Goal: Task Accomplishment & Management: Manage account settings

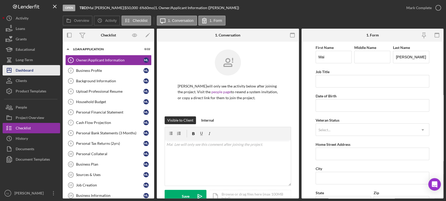
click at [32, 70] on div "Dashboard" at bounding box center [25, 71] width 18 height 12
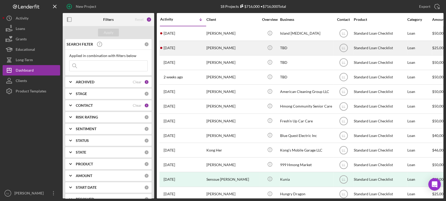
click at [196, 51] on div "4 days ago Diego Gabriel-Arana" at bounding box center [183, 48] width 46 height 14
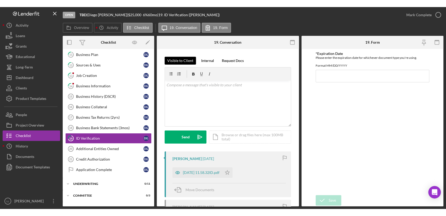
scroll to position [124, 0]
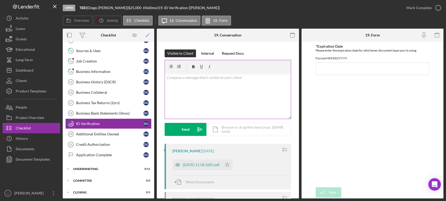
click at [190, 102] on div "v Color teal Color pink Remove color Add row above Add row below Add column bef…" at bounding box center [228, 96] width 126 height 46
click at [313, 106] on form "*Expiration Date Please enter the expiration date for whichever document type y…" at bounding box center [372, 120] width 142 height 157
click at [292, 87] on div "Visible to Client Internal Request Docs v Color teal Color pink Remove color Ad…" at bounding box center [228, 156] width 142 height 229
click at [253, 19] on div "Overview Icon/History Activity Checklist Icon/Message 19. Conversation 19. Form" at bounding box center [253, 21] width 380 height 10
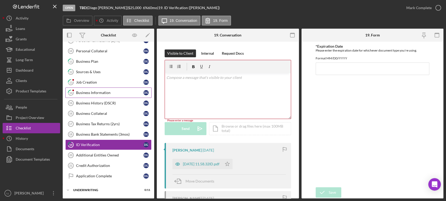
scroll to position [116, 0]
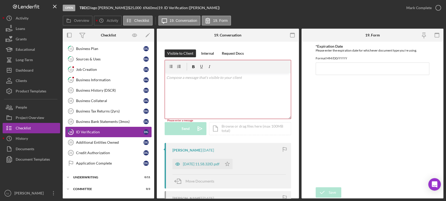
click at [106, 130] on div "ID Verification" at bounding box center [109, 132] width 67 height 4
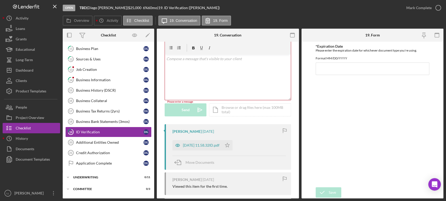
scroll to position [72, 0]
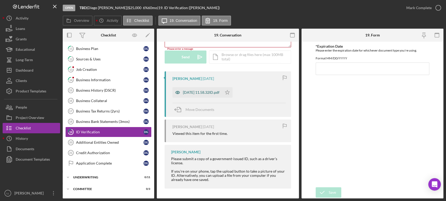
click at [213, 94] on div "2025-09-12 11.58.32ID.pdf" at bounding box center [201, 93] width 37 height 4
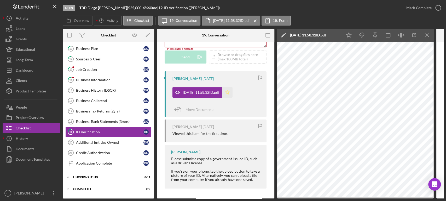
click at [232, 91] on icon "Icon/Star" at bounding box center [227, 92] width 10 height 10
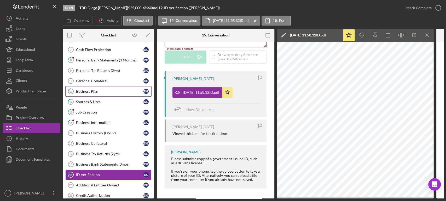
scroll to position [87, 0]
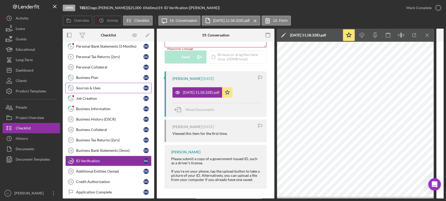
drag, startPoint x: 114, startPoint y: 79, endPoint x: 114, endPoint y: 82, distance: 3.2
click at [114, 79] on link "11 Business Plan D G" at bounding box center [108, 78] width 86 height 10
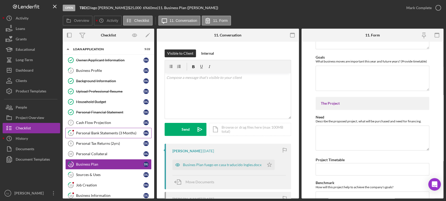
click at [110, 134] on div "Personal Bank Statements (3 Months)" at bounding box center [109, 133] width 67 height 4
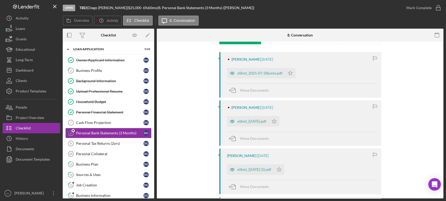
scroll to position [116, 0]
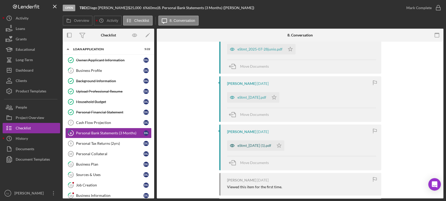
click at [265, 146] on div "eStmt_2025-08-26 (1).pdf" at bounding box center [254, 146] width 34 height 4
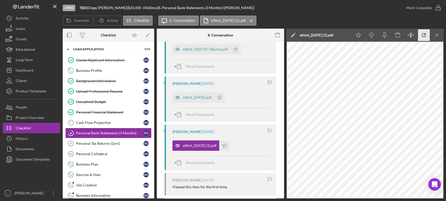
click at [424, 33] on icon "button" at bounding box center [424, 35] width 12 height 12
click at [211, 99] on div "eStmt_2025-06-25.pdf" at bounding box center [193, 97] width 42 height 10
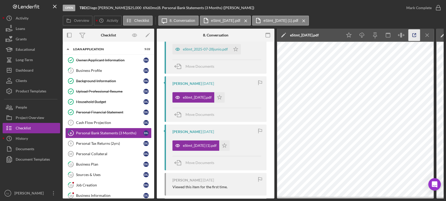
click at [413, 35] on icon "button" at bounding box center [414, 35] width 12 height 12
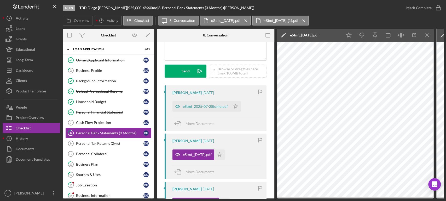
scroll to position [58, 0]
drag, startPoint x: 203, startPoint y: 106, endPoint x: 207, endPoint y: 108, distance: 5.5
click at [203, 106] on div "eStmt_2025-07-28junio.pdf" at bounding box center [205, 107] width 45 height 4
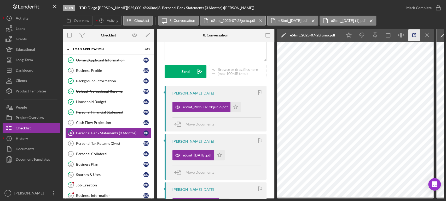
click at [416, 34] on icon "button" at bounding box center [414, 35] width 12 height 12
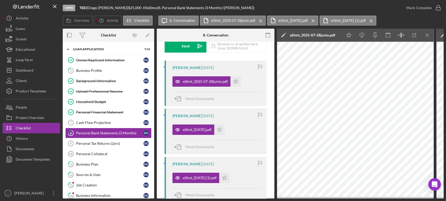
scroll to position [116, 0]
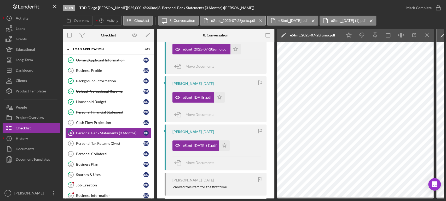
drag, startPoint x: 234, startPoint y: 146, endPoint x: 237, endPoint y: 106, distance: 40.1
click at [229, 146] on icon "Icon/Star" at bounding box center [224, 146] width 10 height 10
click at [224, 96] on icon "Icon/Star" at bounding box center [219, 97] width 10 height 10
click at [236, 49] on icon "Icon/Star" at bounding box center [235, 49] width 10 height 10
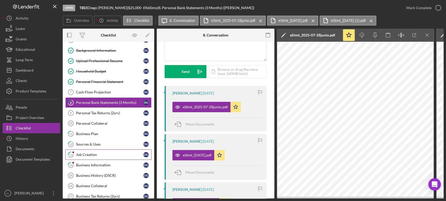
scroll to position [58, 0]
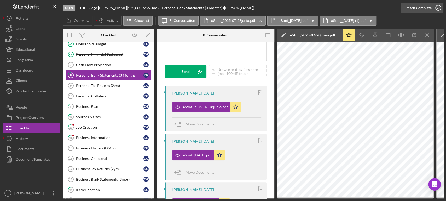
click at [437, 7] on icon "button" at bounding box center [437, 7] width 13 height 13
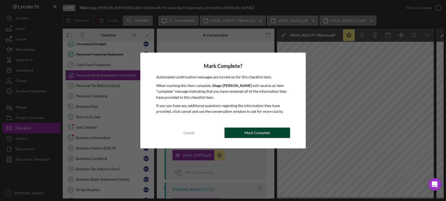
click at [280, 138] on button "Mark Complete" at bounding box center [257, 133] width 66 height 10
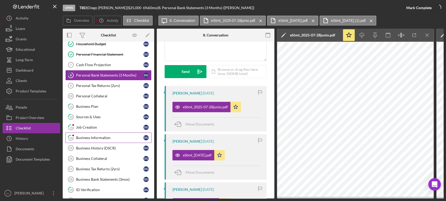
scroll to position [135, 0]
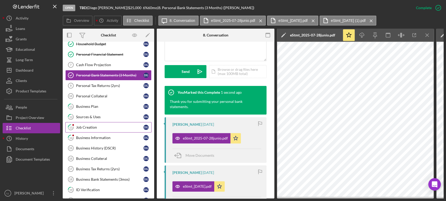
click at [111, 131] on link "13 Job Creation D G" at bounding box center [108, 127] width 86 height 10
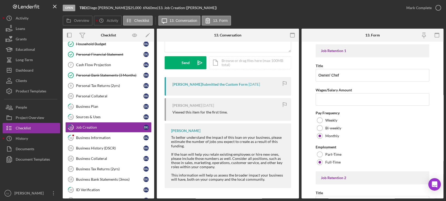
drag, startPoint x: 342, startPoint y: 21, endPoint x: 343, endPoint y: 24, distance: 3.2
click at [343, 22] on div "Overview Icon/History Activity Checklist Icon/Message 13. Conversation 13. Form" at bounding box center [253, 21] width 380 height 10
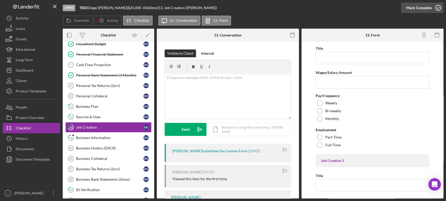
click at [436, 8] on icon "button" at bounding box center [437, 7] width 13 height 13
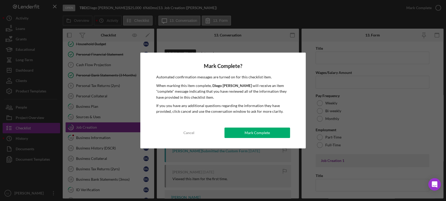
click at [262, 129] on div "Mark Complete" at bounding box center [256, 133] width 25 height 10
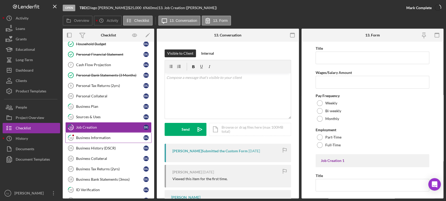
scroll to position [166, 0]
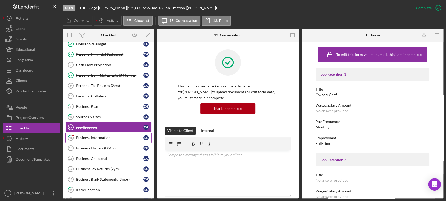
click at [114, 138] on div "Business Information" at bounding box center [109, 138] width 67 height 4
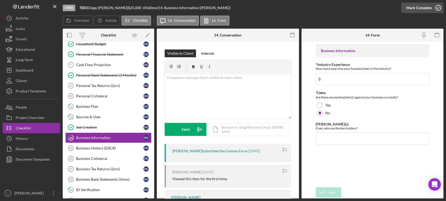
click at [438, 8] on icon "button" at bounding box center [437, 7] width 13 height 13
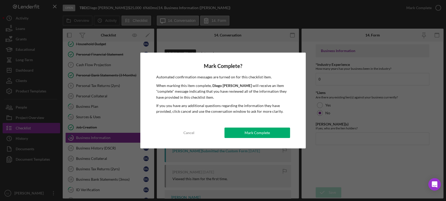
drag, startPoint x: 267, startPoint y: 132, endPoint x: 226, endPoint y: 150, distance: 45.3
click at [268, 132] on div "Mark Complete" at bounding box center [256, 133] width 25 height 10
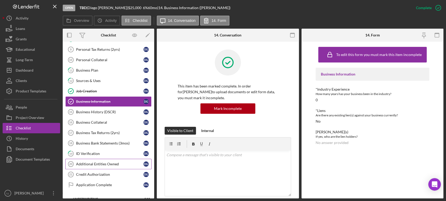
scroll to position [116, 0]
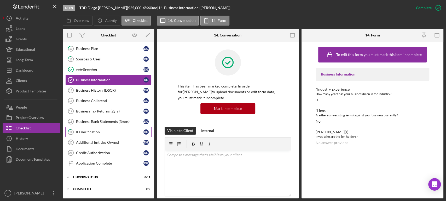
click at [125, 134] on link "19 ID Verification D G" at bounding box center [108, 132] width 86 height 10
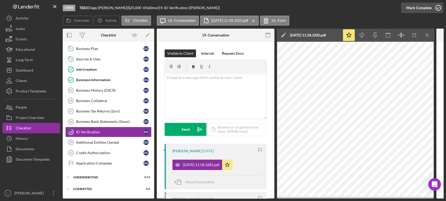
click at [437, 6] on icon "button" at bounding box center [437, 7] width 13 height 13
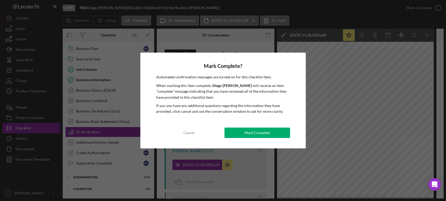
drag, startPoint x: 259, startPoint y: 131, endPoint x: 181, endPoint y: 153, distance: 80.6
click at [259, 131] on div "Mark Complete" at bounding box center [256, 133] width 25 height 10
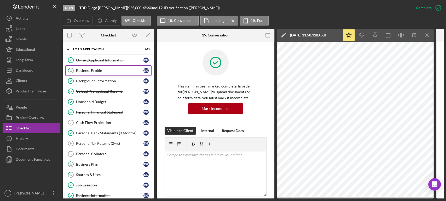
drag, startPoint x: 136, startPoint y: 71, endPoint x: 138, endPoint y: 73, distance: 3.3
click at [136, 71] on div "Business Profile" at bounding box center [109, 71] width 67 height 4
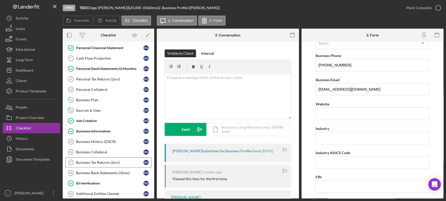
scroll to position [116, 0]
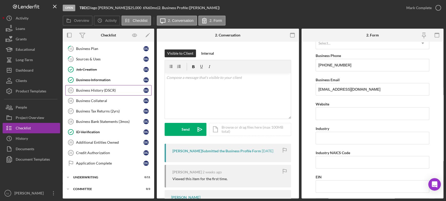
click at [115, 91] on div "Business History (DSCR)" at bounding box center [109, 90] width 67 height 4
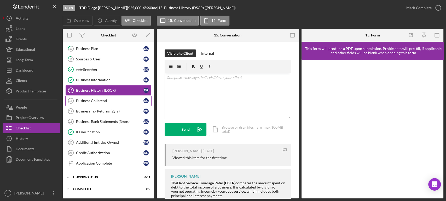
click at [108, 101] on div "Business Collateral" at bounding box center [109, 101] width 67 height 4
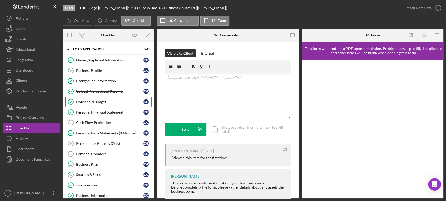
click at [106, 103] on div "Household Budget" at bounding box center [109, 102] width 67 height 4
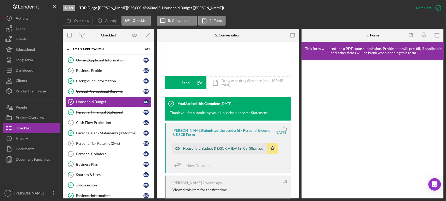
scroll to position [145, 0]
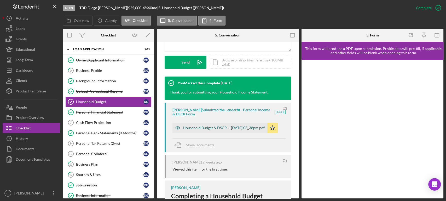
click at [229, 126] on div "Household Budget & DSCR -- 2025-09-10 03_38pm.pdf" at bounding box center [224, 128] width 82 height 4
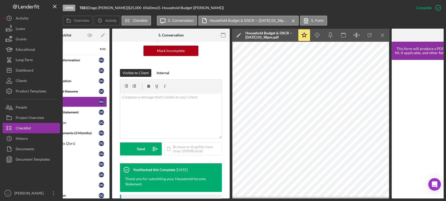
scroll to position [0, 55]
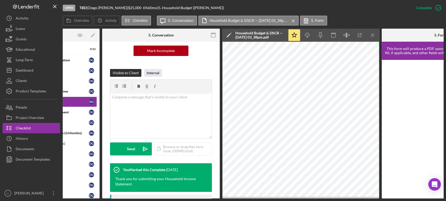
click at [159, 73] on button "Internal" at bounding box center [153, 73] width 18 height 8
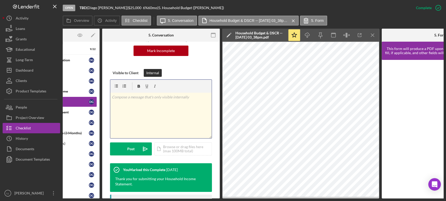
drag, startPoint x: 194, startPoint y: 115, endPoint x: 191, endPoint y: 118, distance: 4.6
click at [195, 114] on div "v Color teal Color pink Remove color Add row above Add row below Add column bef…" at bounding box center [160, 116] width 101 height 46
click at [193, 115] on div "v Color teal Color pink Remove color Add row above Add row below Add column bef…" at bounding box center [160, 116] width 101 height 46
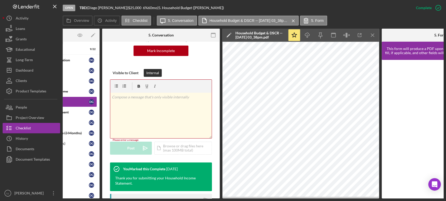
drag, startPoint x: 147, startPoint y: 119, endPoint x: 145, endPoint y: 112, distance: 7.2
click at [146, 118] on div "v Color teal Color pink Remove color Add row above Add row below Add column bef…" at bounding box center [160, 116] width 101 height 46
click at [164, 112] on div "v Color teal Color pink Remove color Add row above Add row below Add column bef…" at bounding box center [160, 116] width 101 height 46
click at [162, 112] on div "v Color teal Color pink Remove color Add row above Add row below Add column bef…" at bounding box center [160, 116] width 101 height 46
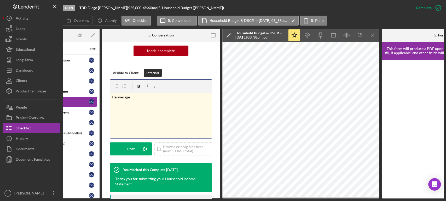
click at [141, 98] on p "He average" at bounding box center [161, 97] width 98 height 6
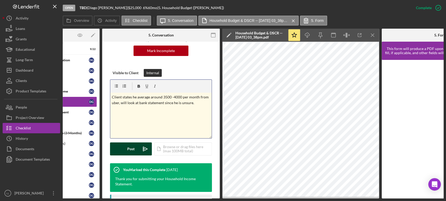
click at [134, 147] on button "Post Icon/icon-invite-send" at bounding box center [131, 149] width 42 height 13
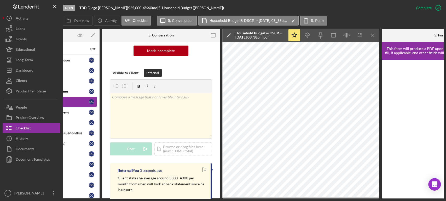
drag, startPoint x: 217, startPoint y: 198, endPoint x: 169, endPoint y: 189, distance: 48.1
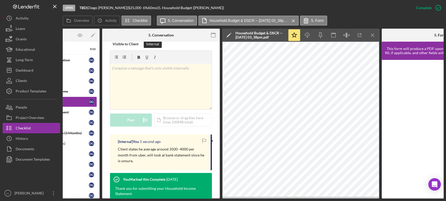
scroll to position [116, 0]
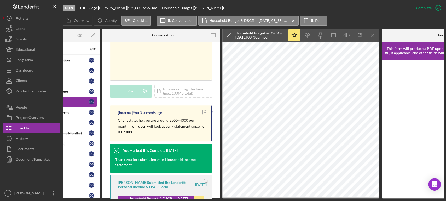
drag, startPoint x: 306, startPoint y: 199, endPoint x: 293, endPoint y: 201, distance: 12.7
click at [293, 201] on div "Open TBD | Diego Gabriel-Arana | $25,000 $25,000 6 % 60 mo | 5. Household Budge…" at bounding box center [223, 100] width 446 height 201
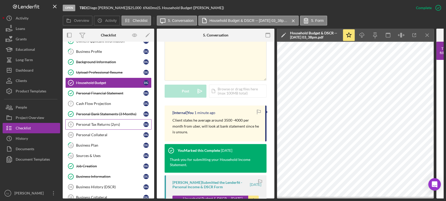
scroll to position [29, 0]
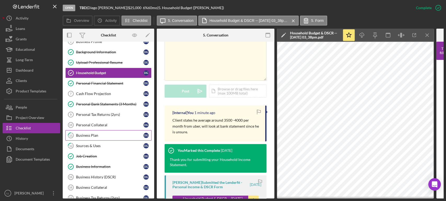
click at [107, 134] on div "Business Plan" at bounding box center [109, 136] width 67 height 4
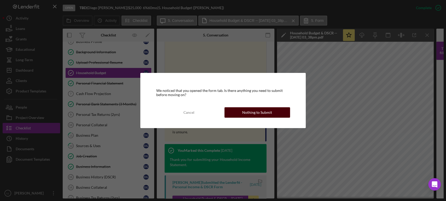
click at [262, 112] on div "Nothing to Submit" at bounding box center [257, 113] width 30 height 10
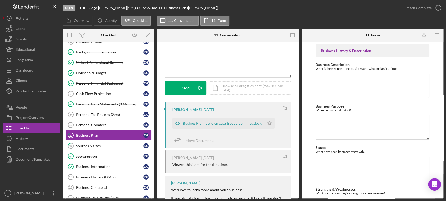
scroll to position [68, 0]
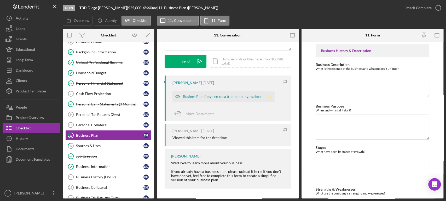
click at [270, 96] on icon "Icon/Star" at bounding box center [269, 97] width 10 height 10
click at [252, 93] on div "Busines Plan fuego en casa traducido Ingles.docx" at bounding box center [218, 97] width 92 height 10
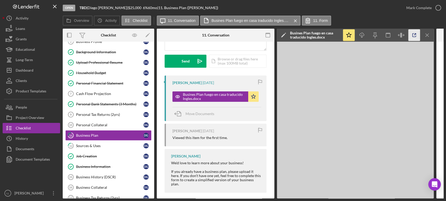
click at [413, 35] on icon "button" at bounding box center [414, 35] width 12 height 12
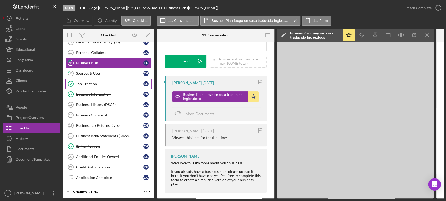
scroll to position [116, 0]
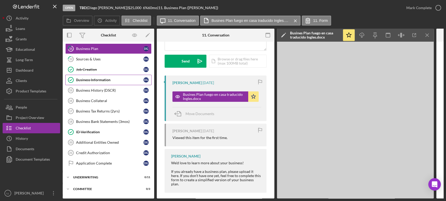
click at [102, 81] on link "Business Information Business Information D G" at bounding box center [108, 80] width 86 height 10
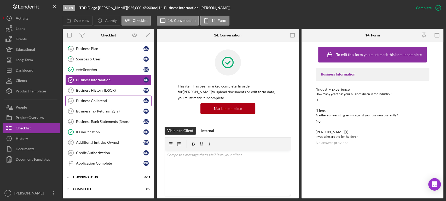
click at [99, 99] on div "Business Collateral" at bounding box center [109, 101] width 67 height 4
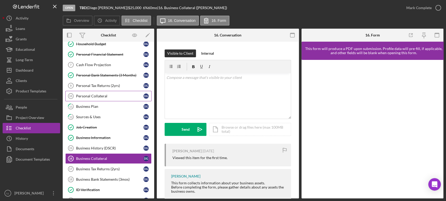
scroll to position [67, 0]
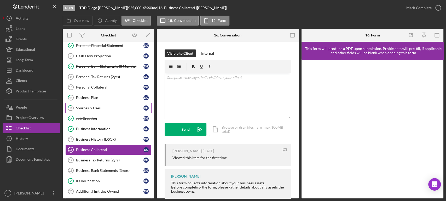
click at [100, 104] on link "12 Sources & Uses D G" at bounding box center [108, 108] width 86 height 10
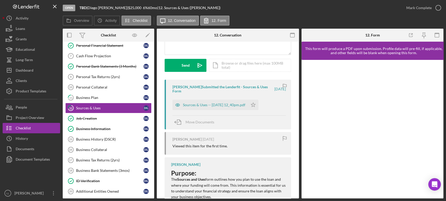
scroll to position [87, 0]
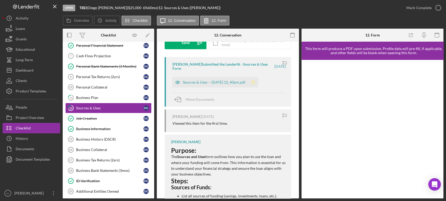
click at [258, 82] on icon "Icon/Star" at bounding box center [253, 82] width 10 height 10
click at [234, 79] on div "Sources & Uses -- [DATE] 12_40pm.pdf" at bounding box center [209, 82] width 75 height 10
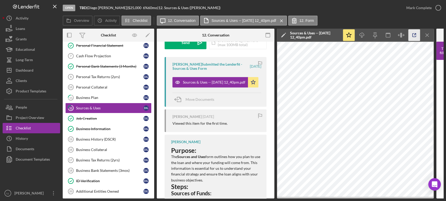
click at [414, 35] on icon "button" at bounding box center [414, 35] width 12 height 12
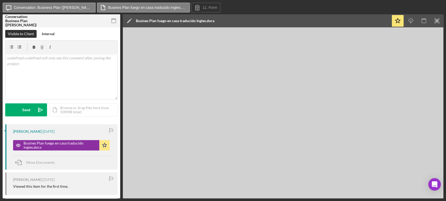
drag, startPoint x: 114, startPoint y: 21, endPoint x: 116, endPoint y: 22, distance: 3.2
click at [115, 19] on icon "button" at bounding box center [114, 21] width 12 height 12
